Goal: Task Accomplishment & Management: Use online tool/utility

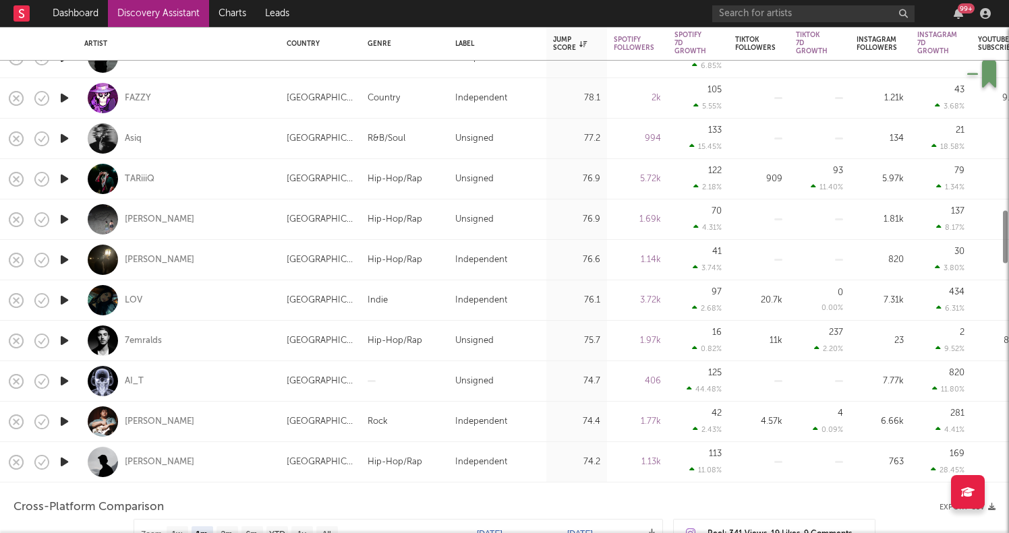
select select "1m"
select select "1w"
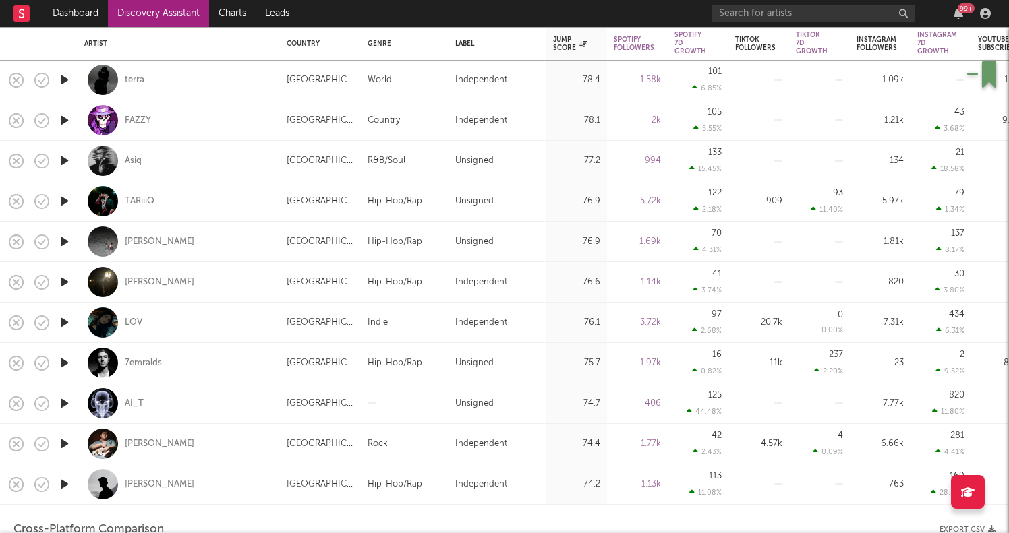
click at [63, 156] on icon "button" at bounding box center [64, 160] width 14 height 17
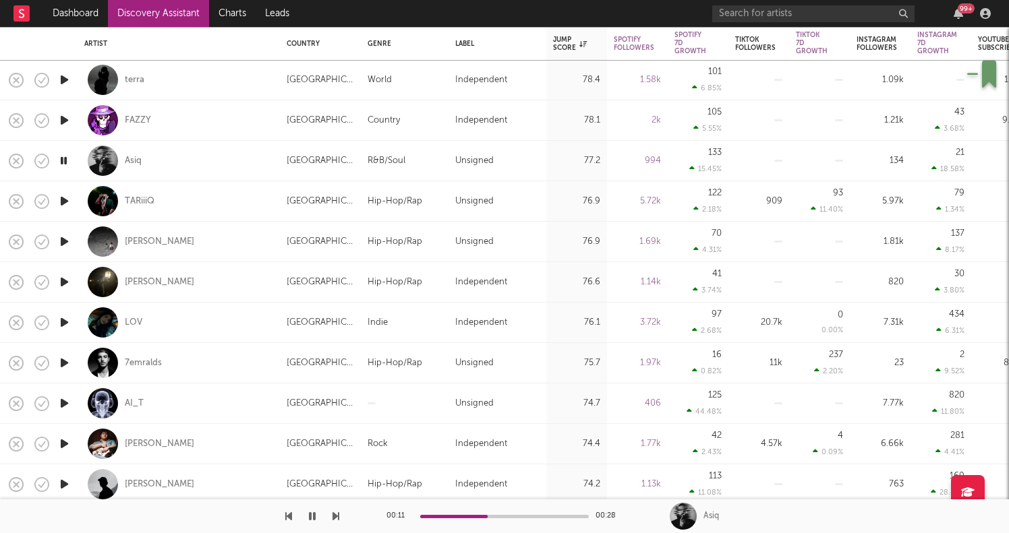
click at [64, 201] on icon "button" at bounding box center [64, 201] width 14 height 17
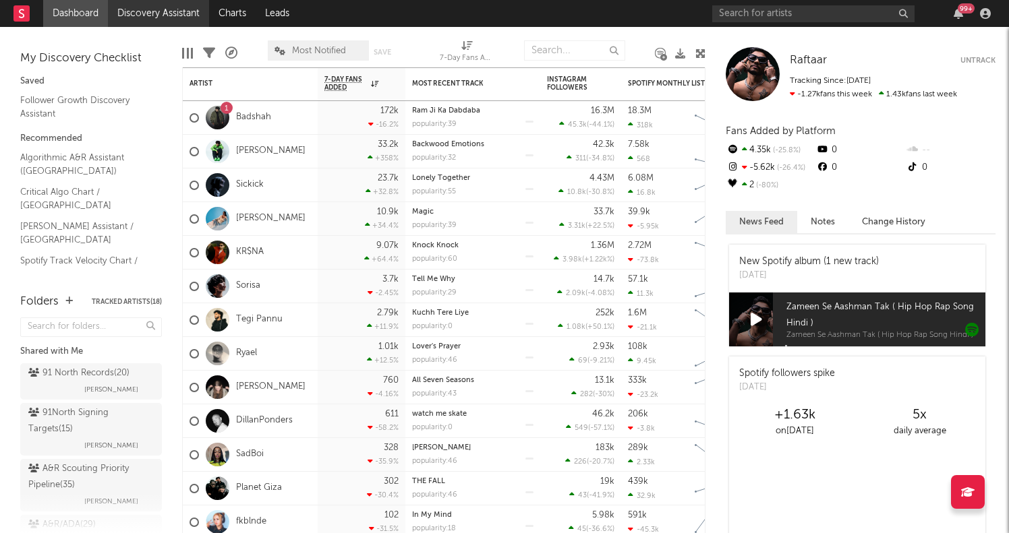
click at [181, 25] on link "Discovery Assistant" at bounding box center [158, 13] width 101 height 27
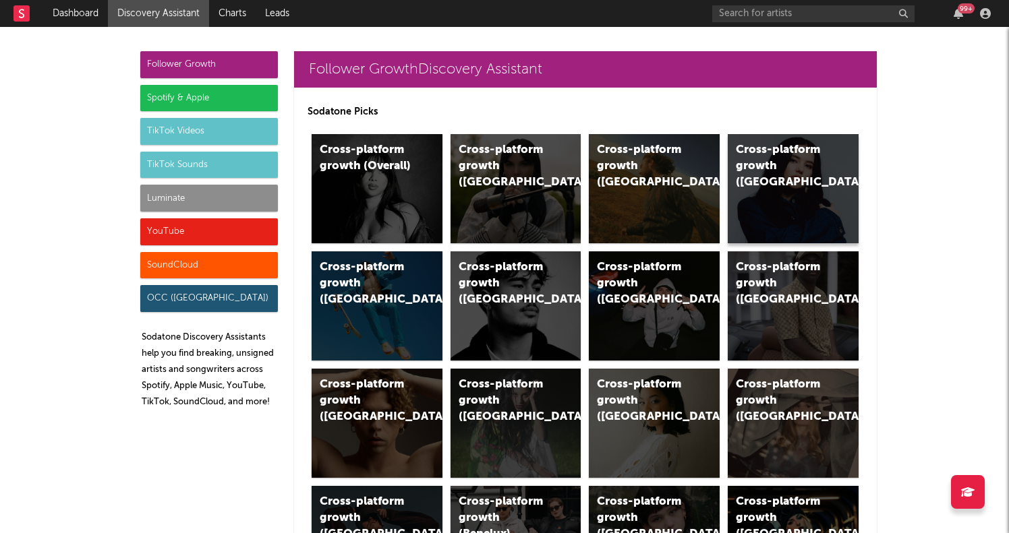
click at [779, 177] on div "Cross-platform growth (Canada)" at bounding box center [782, 166] width 92 height 49
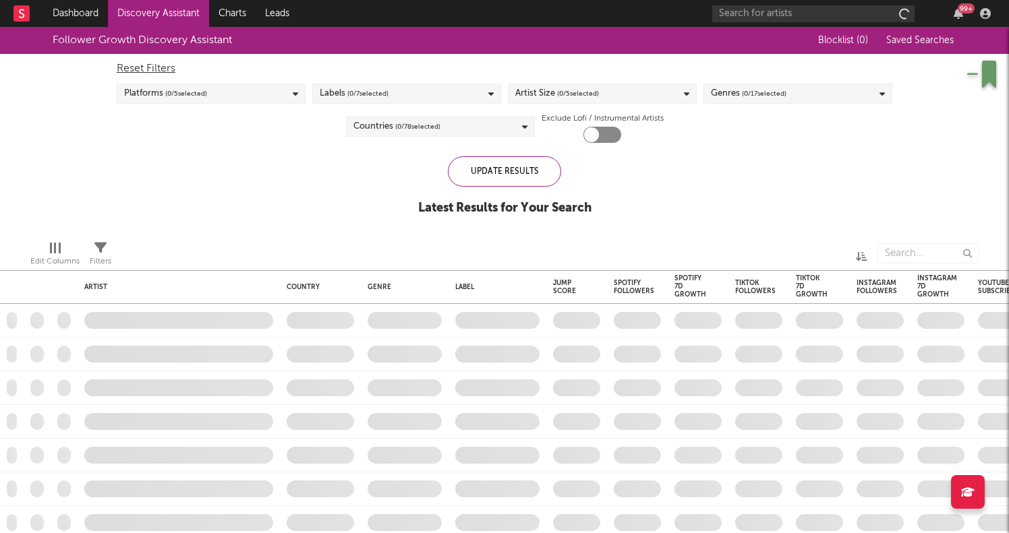
checkbox input "true"
